Goal: Navigation & Orientation: Find specific page/section

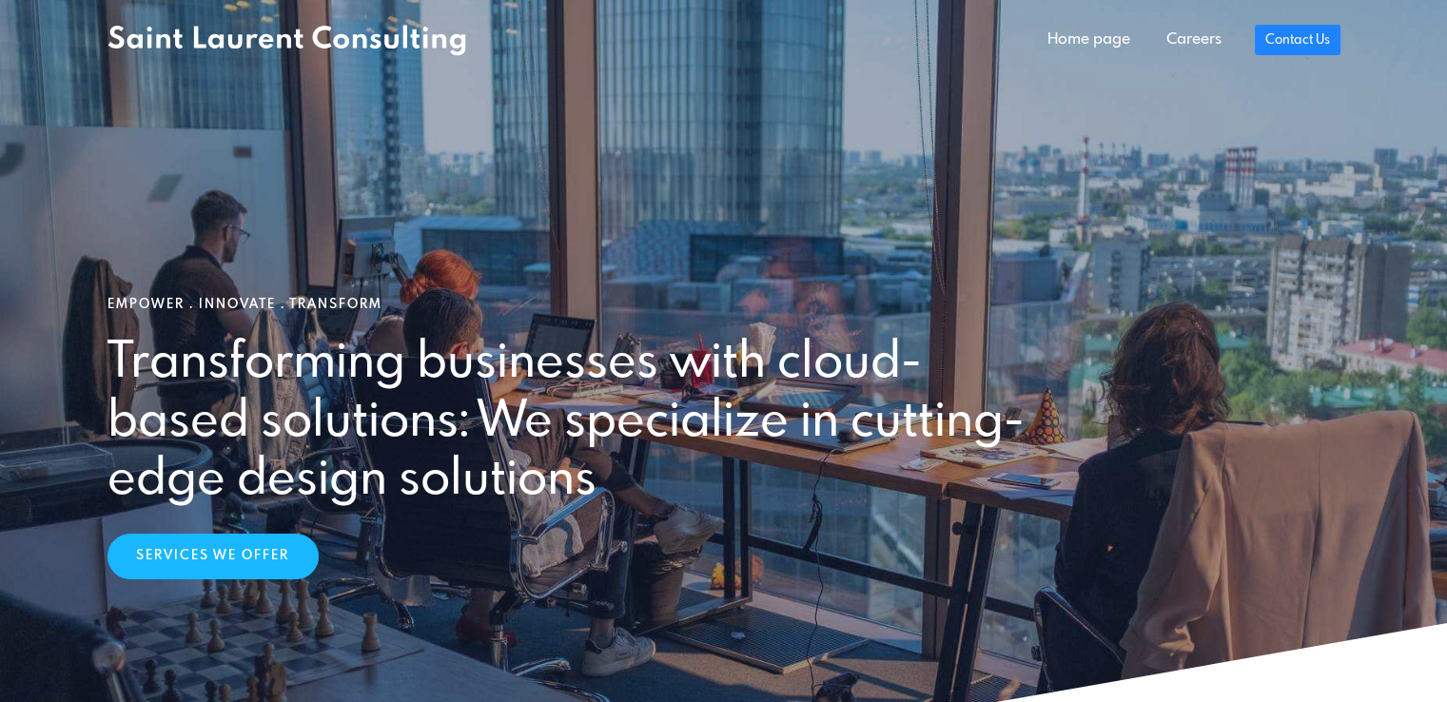
click at [1381, 456] on section "Empower . Innovate . Transform Transforming businesses with cloud-based solutio…" at bounding box center [723, 438] width 1447 height 876
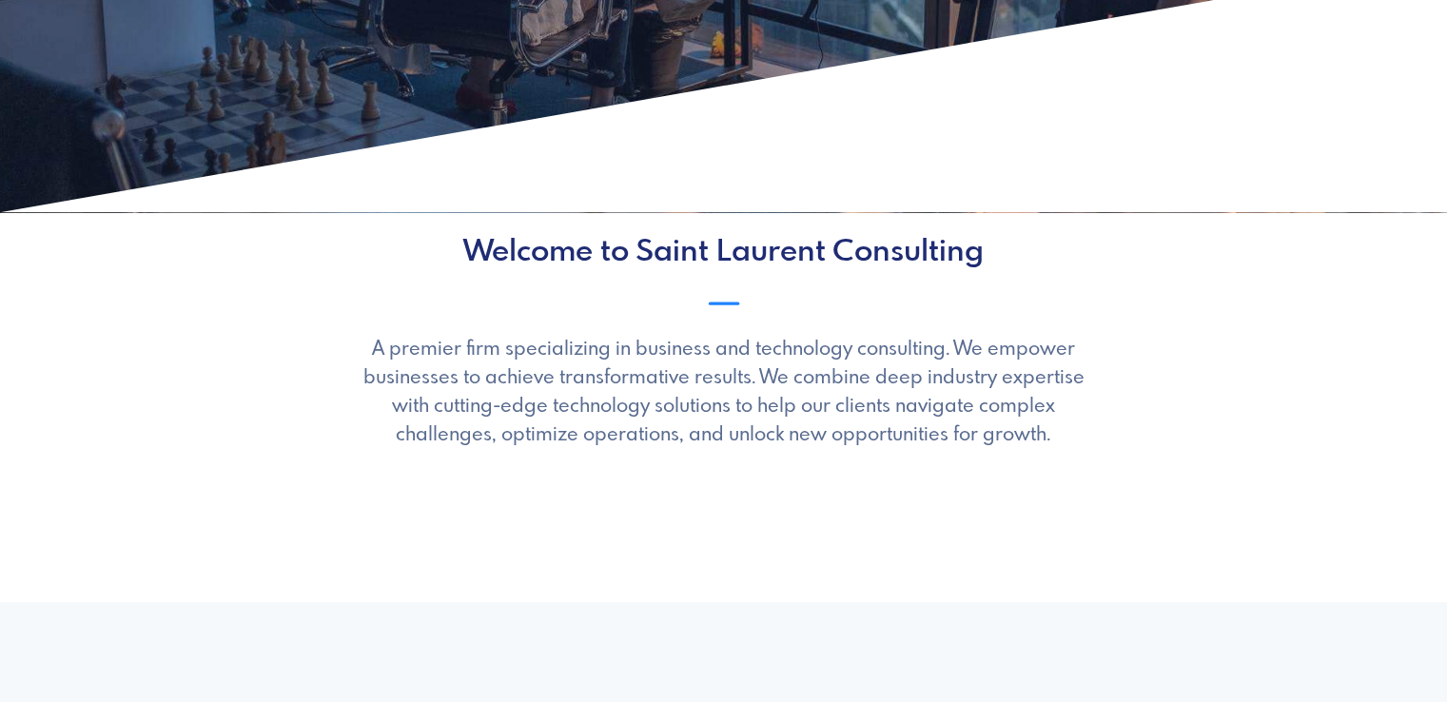
scroll to position [665, 0]
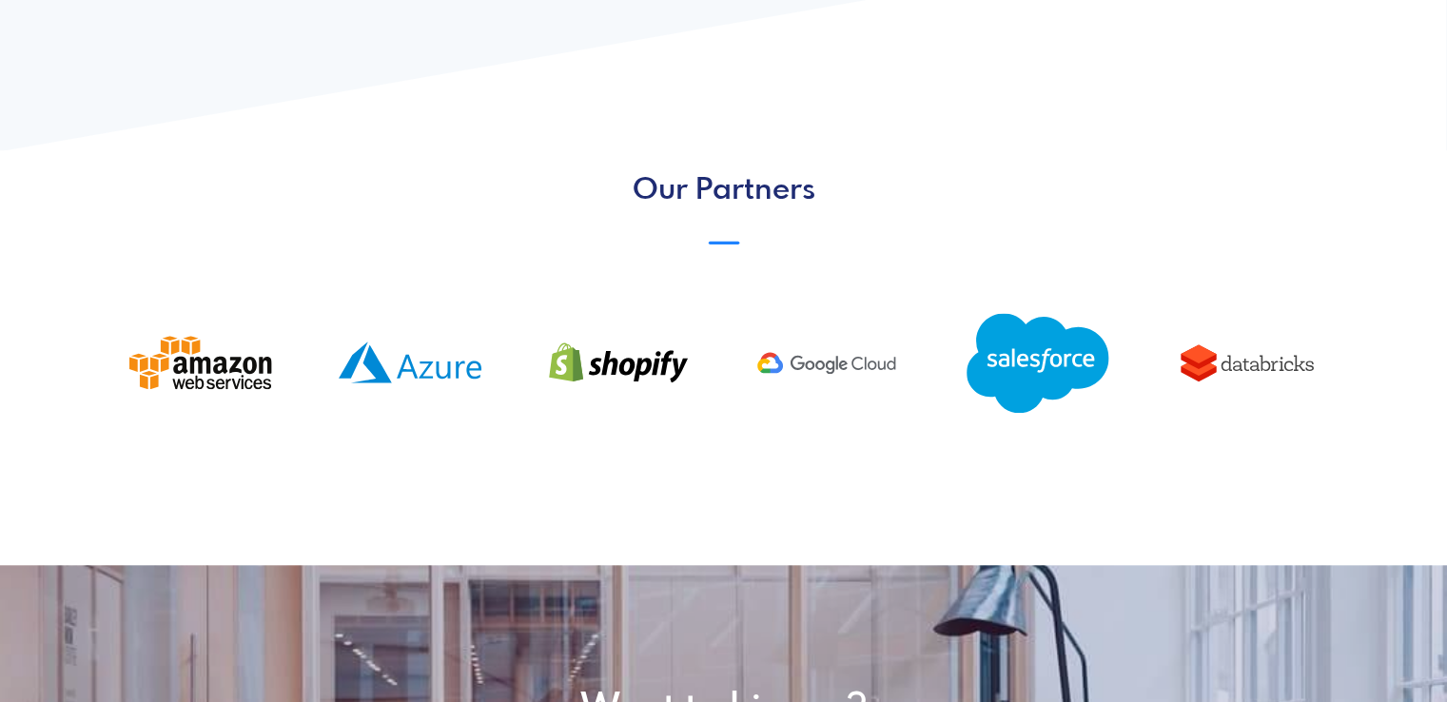
click at [1241, 244] on div "ionicons-v5-e" at bounding box center [723, 242] width 1233 height 49
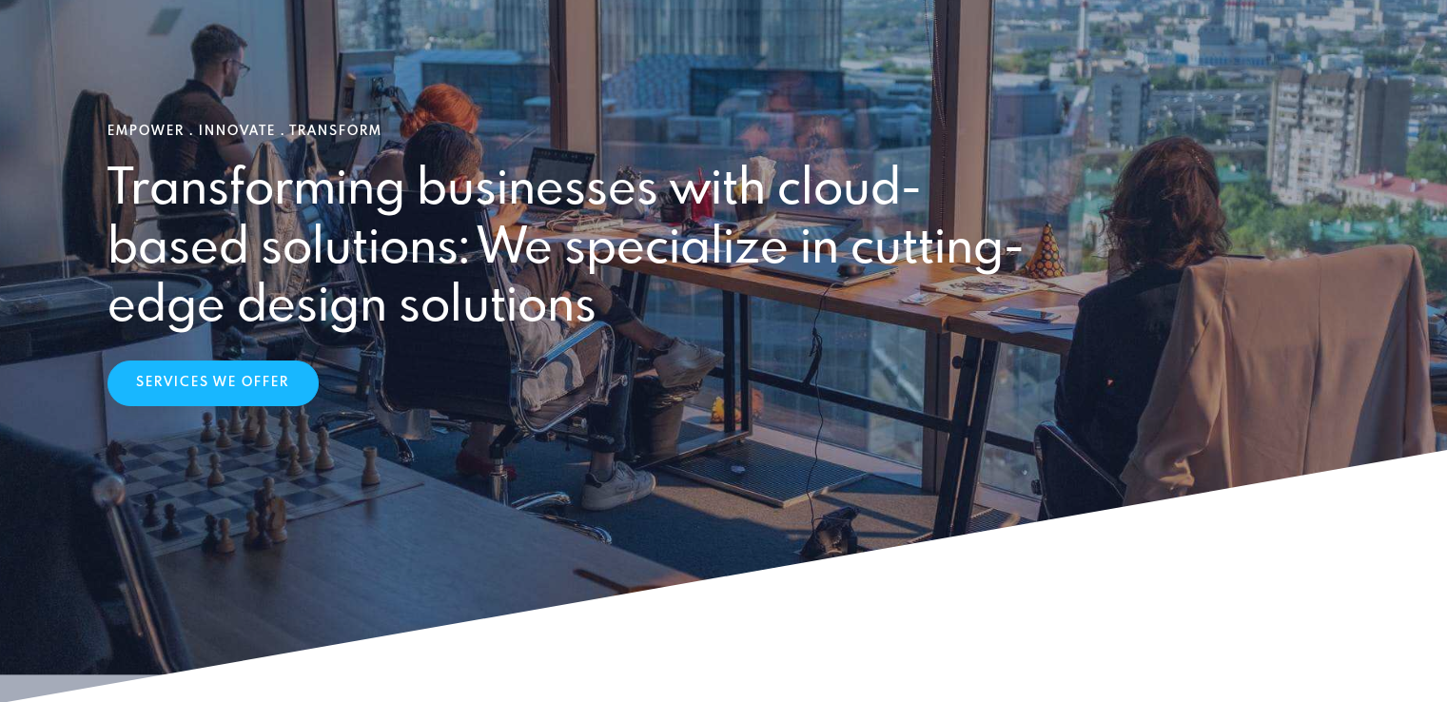
scroll to position [0, 0]
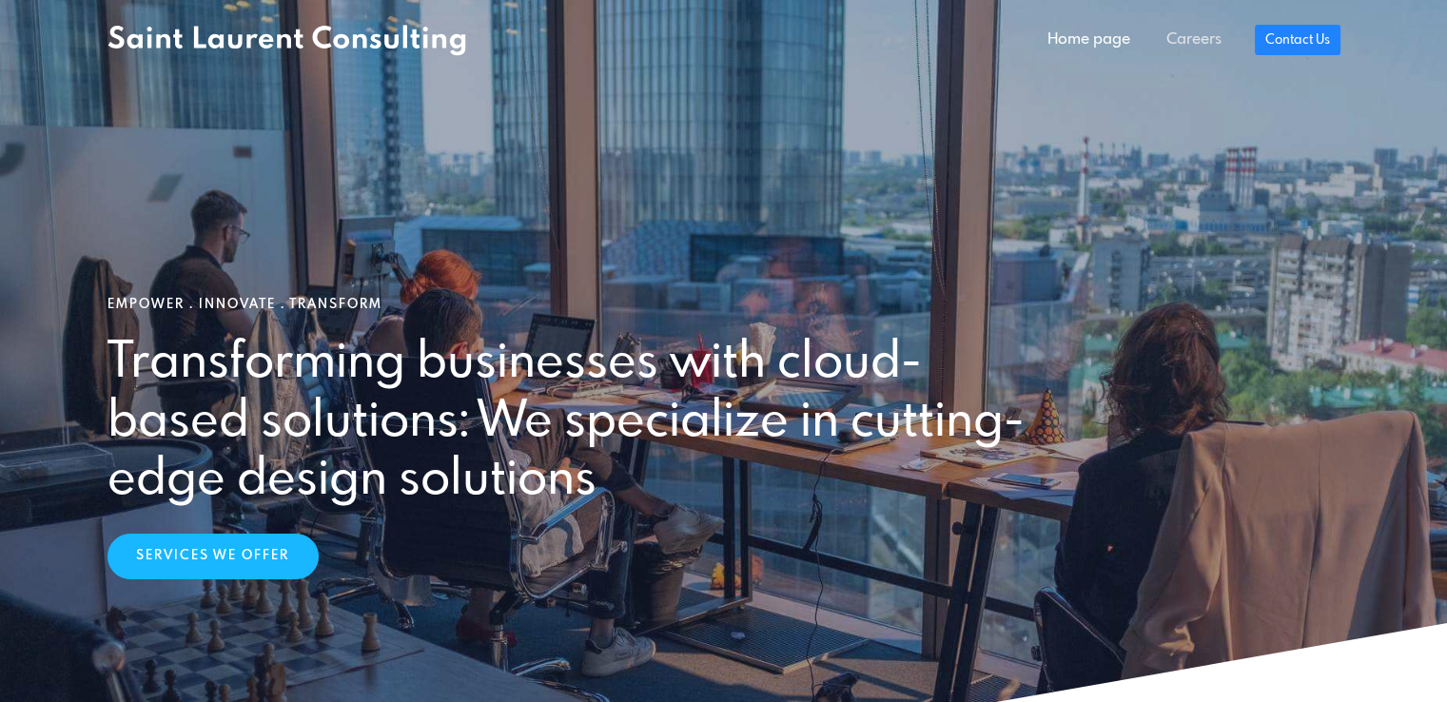
click at [1183, 41] on link "Careers" at bounding box center [1193, 40] width 91 height 38
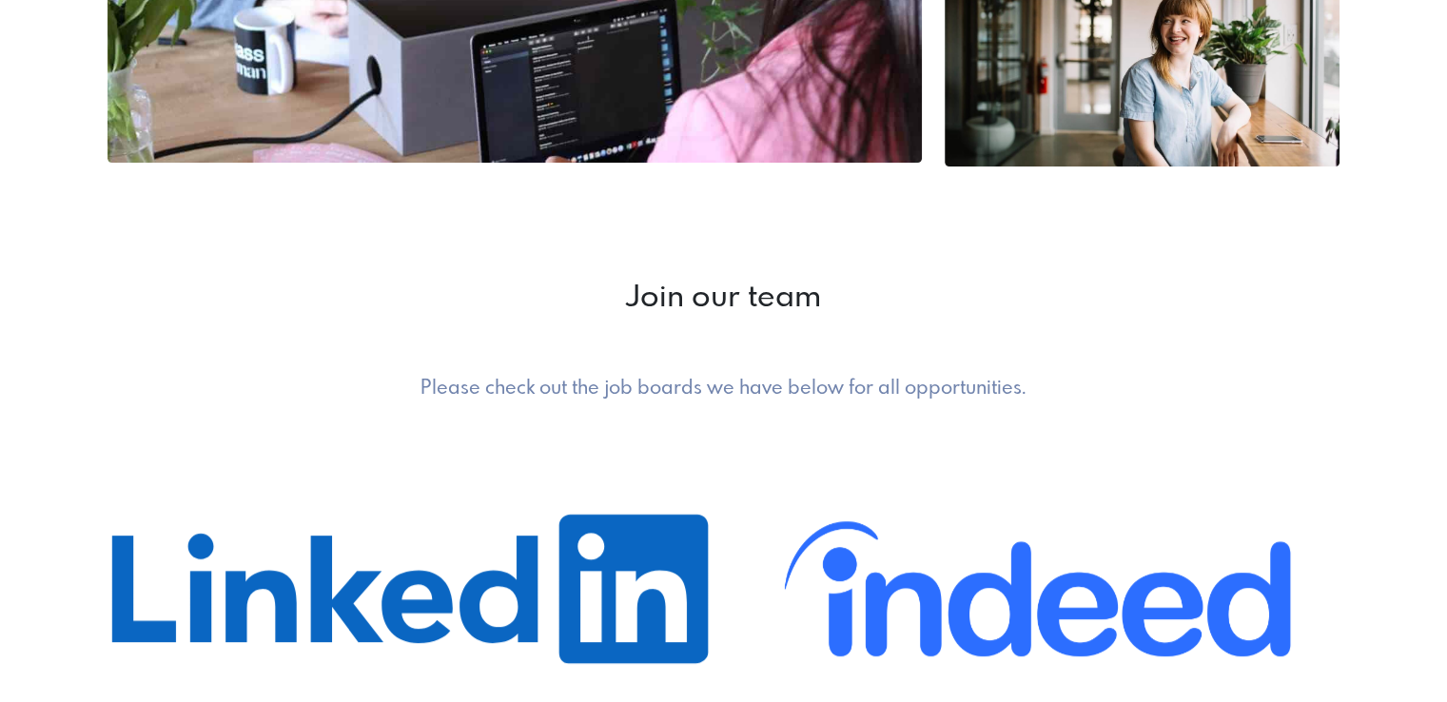
scroll to position [750, 0]
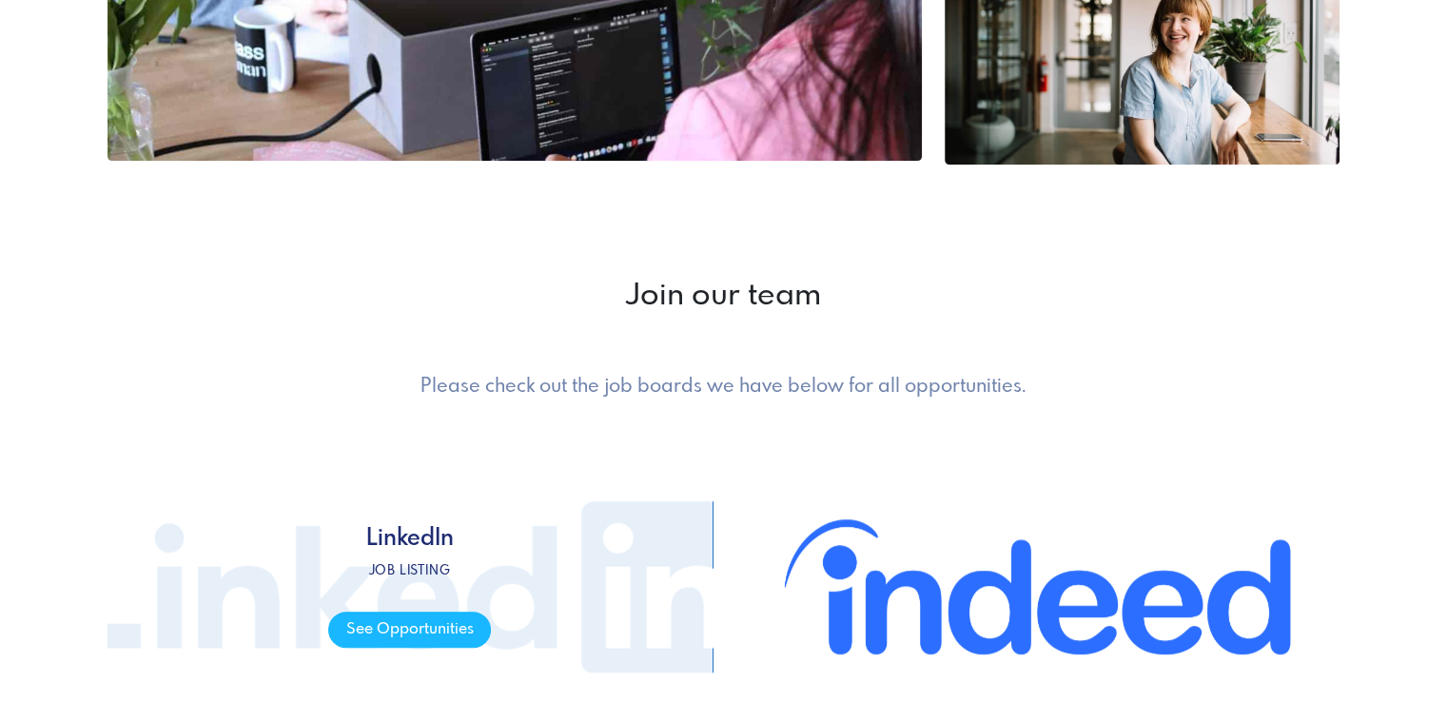
click at [510, 489] on span "LinkedIn Job listing See Opportunities" at bounding box center [409, 586] width 605 height 285
